Goal: Navigation & Orientation: Find specific page/section

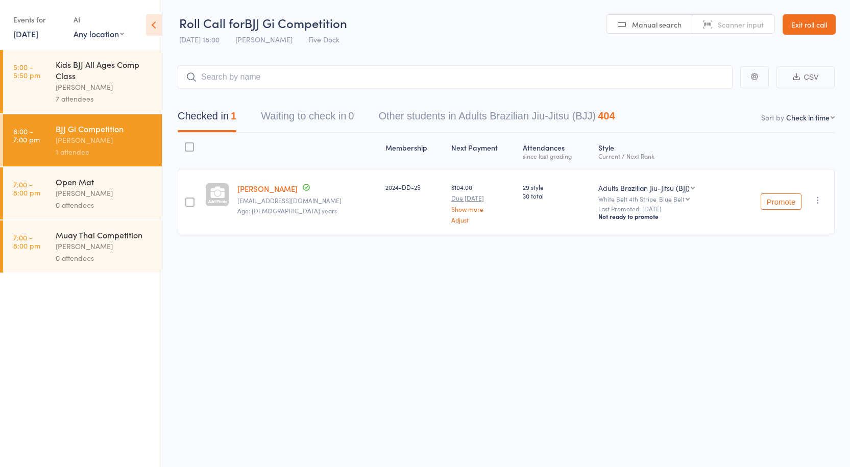
click at [112, 78] on div "Kids BJJ All Ages Comp Class" at bounding box center [104, 70] width 97 height 22
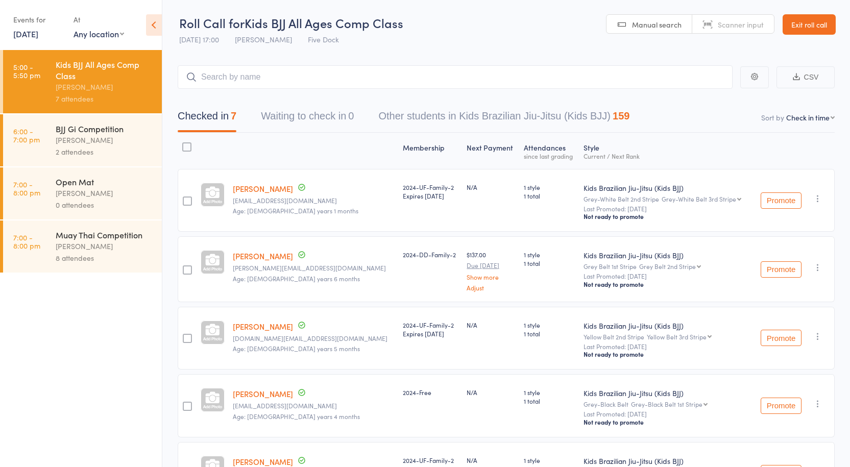
click at [104, 128] on div "BJJ Gi Competition" at bounding box center [104, 128] width 97 height 11
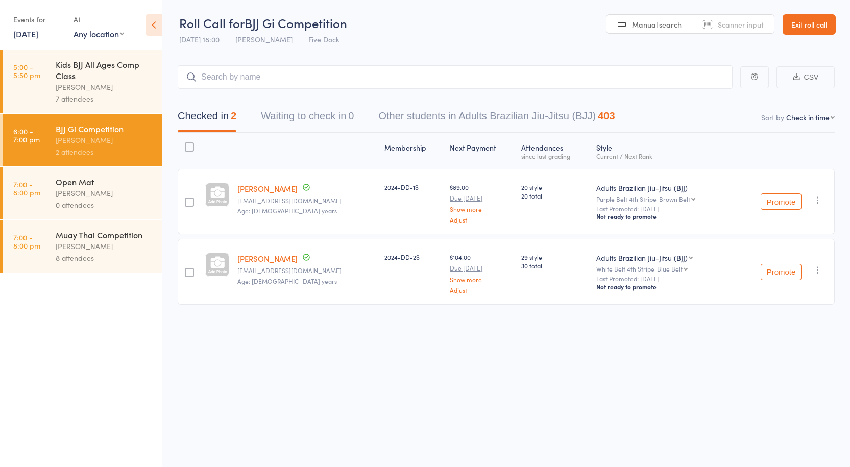
click at [104, 77] on div "Kids BJJ All Ages Comp Class" at bounding box center [104, 70] width 97 height 22
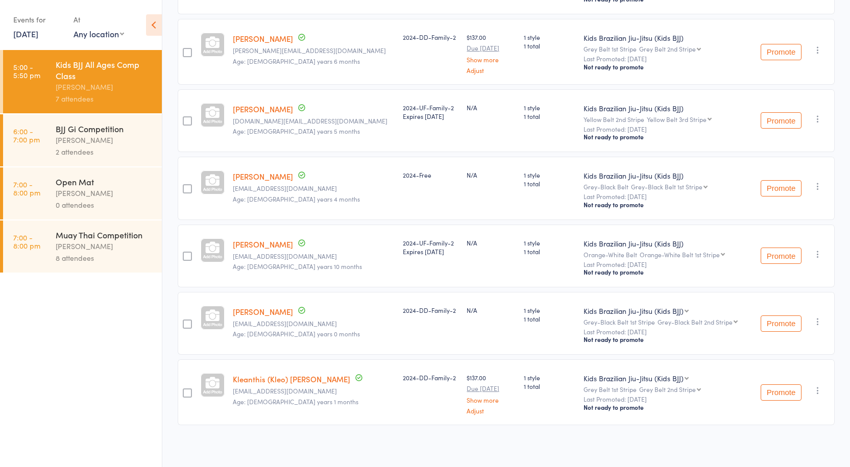
scroll to position [166, 0]
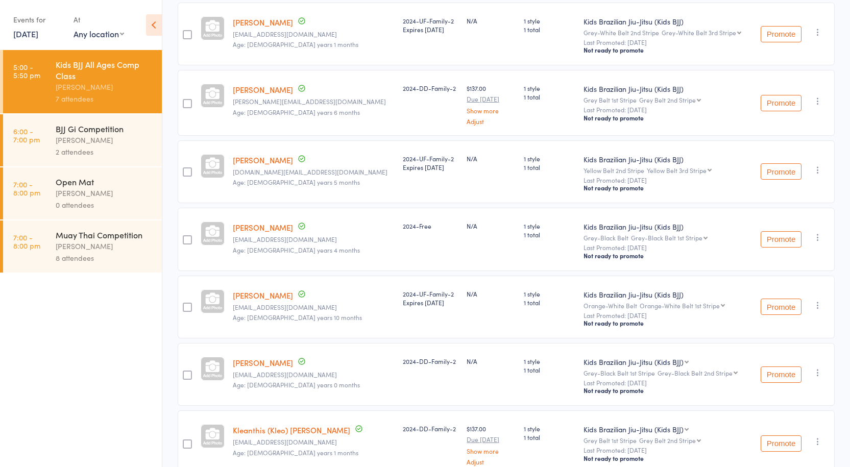
click at [89, 192] on div "Anthony Perosh" at bounding box center [104, 193] width 97 height 12
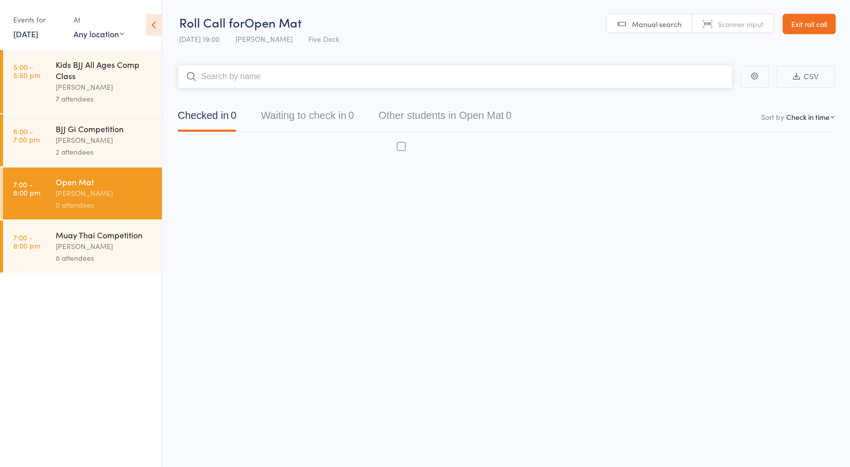
scroll to position [1, 0]
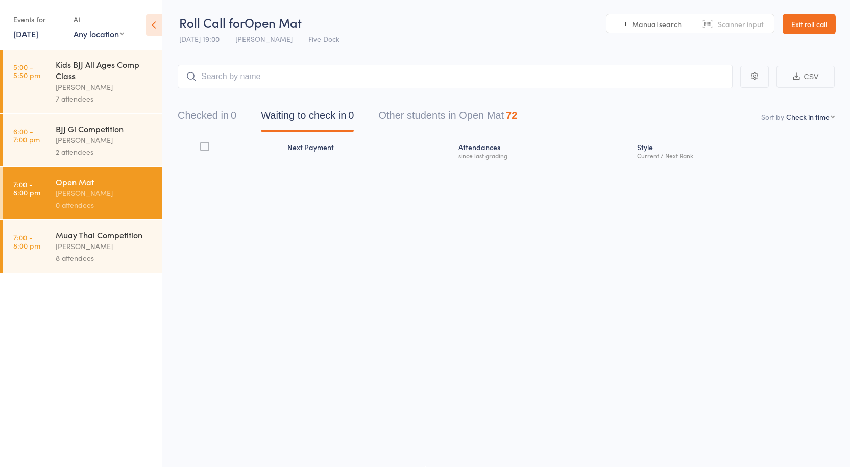
click at [100, 246] on div "Anthony Perosh" at bounding box center [104, 246] width 97 height 12
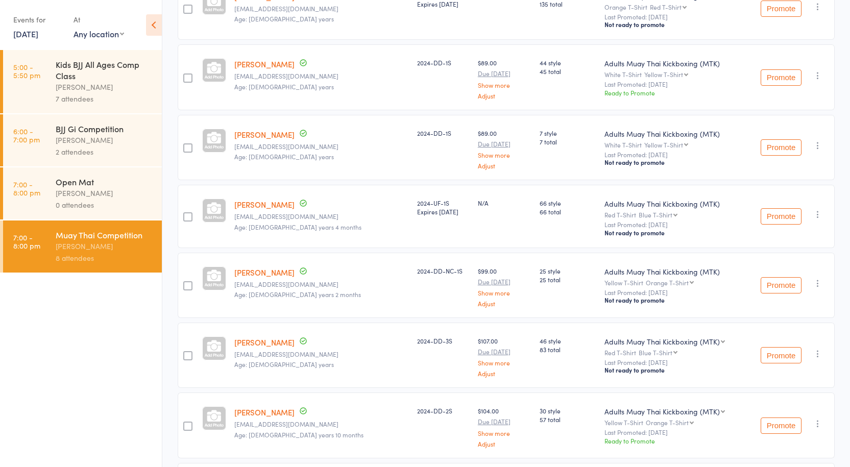
scroll to position [139, 0]
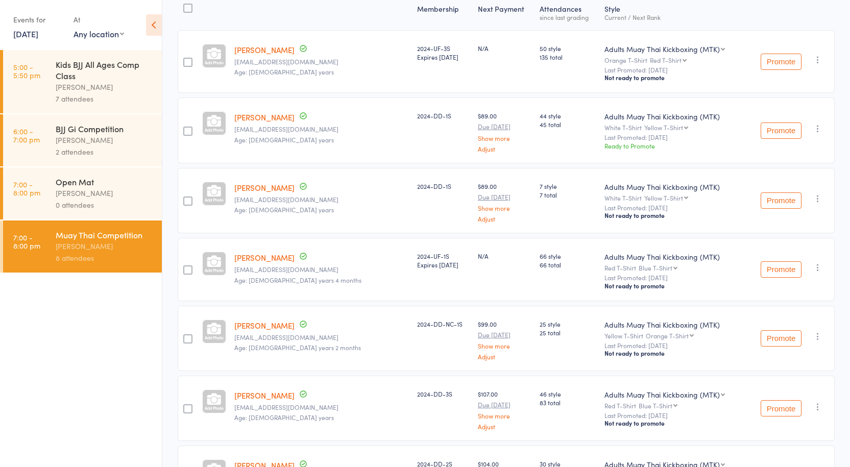
click at [132, 192] on div "Anthony Perosh" at bounding box center [104, 193] width 97 height 12
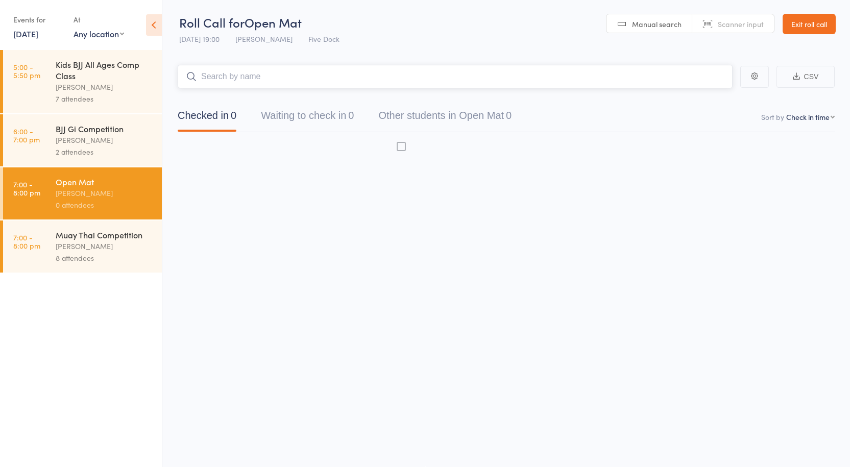
scroll to position [1, 0]
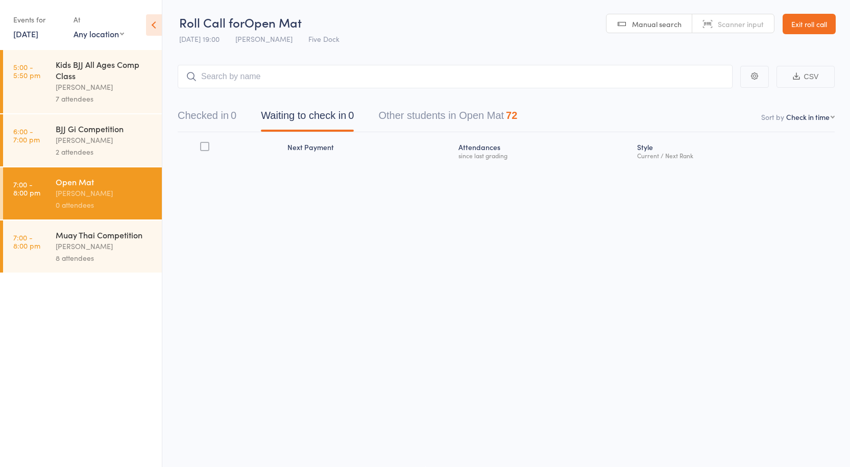
click at [108, 237] on div "Muay Thai Competition" at bounding box center [104, 234] width 97 height 11
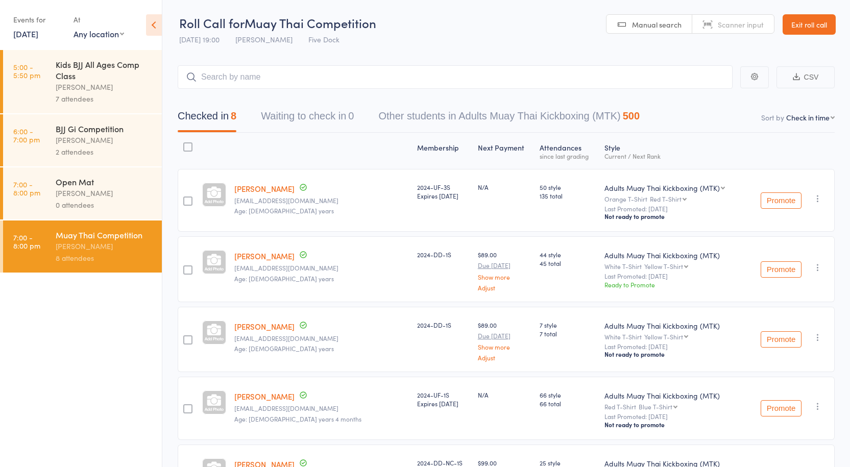
click at [107, 194] on div "Anthony Perosh" at bounding box center [104, 193] width 97 height 12
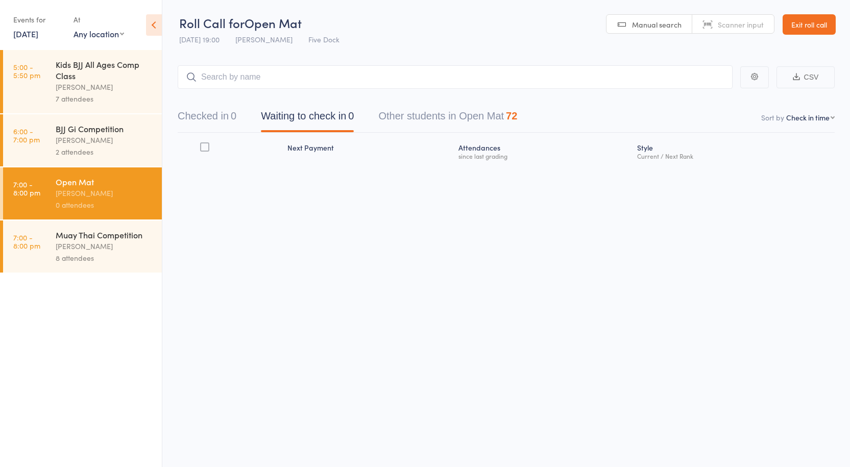
click at [104, 241] on div "Anthony Perosh" at bounding box center [104, 246] width 97 height 12
